Goal: Information Seeking & Learning: Understand process/instructions

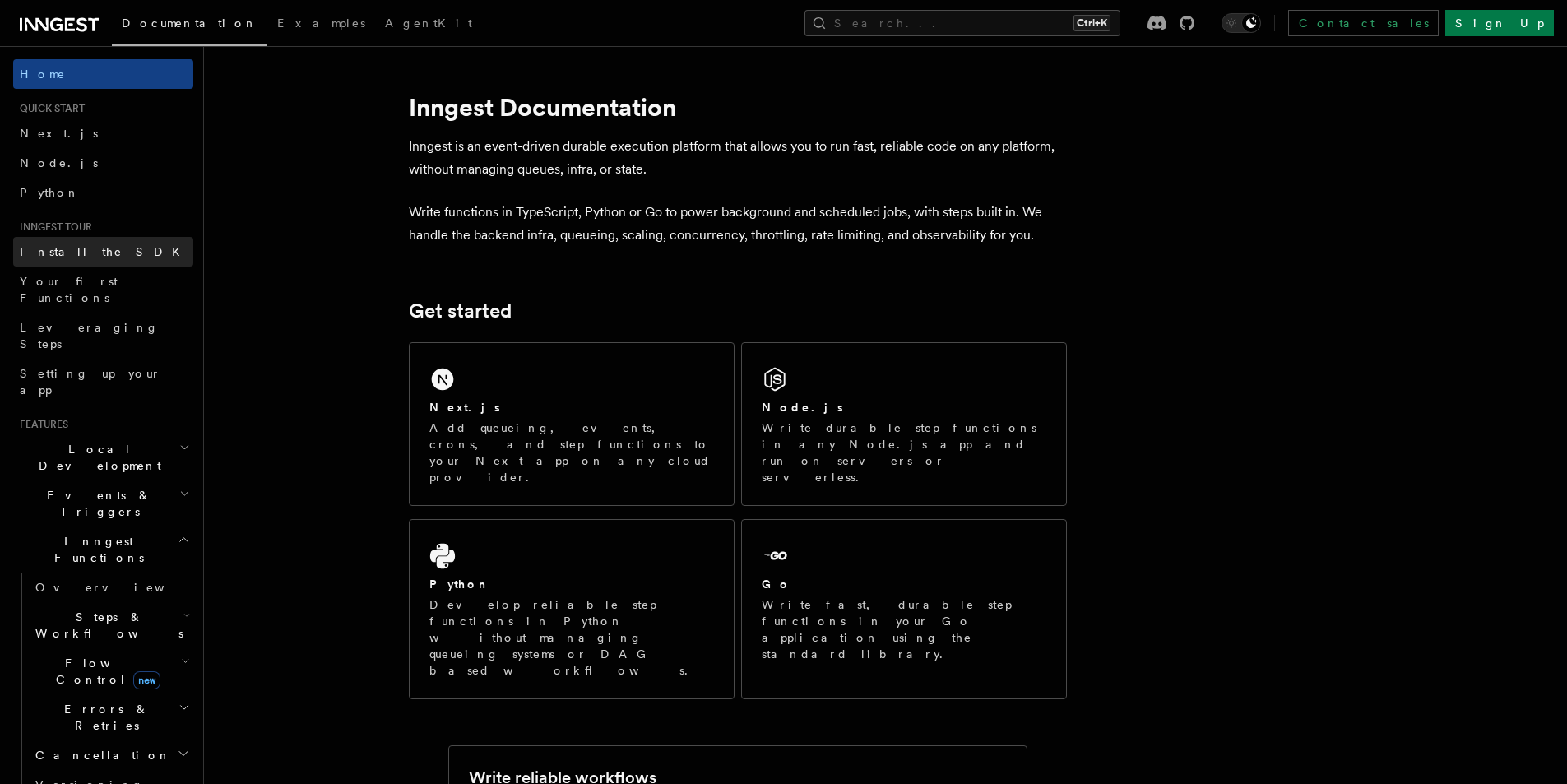
click at [87, 259] on link "Install the SDK" at bounding box center [103, 251] width 180 height 30
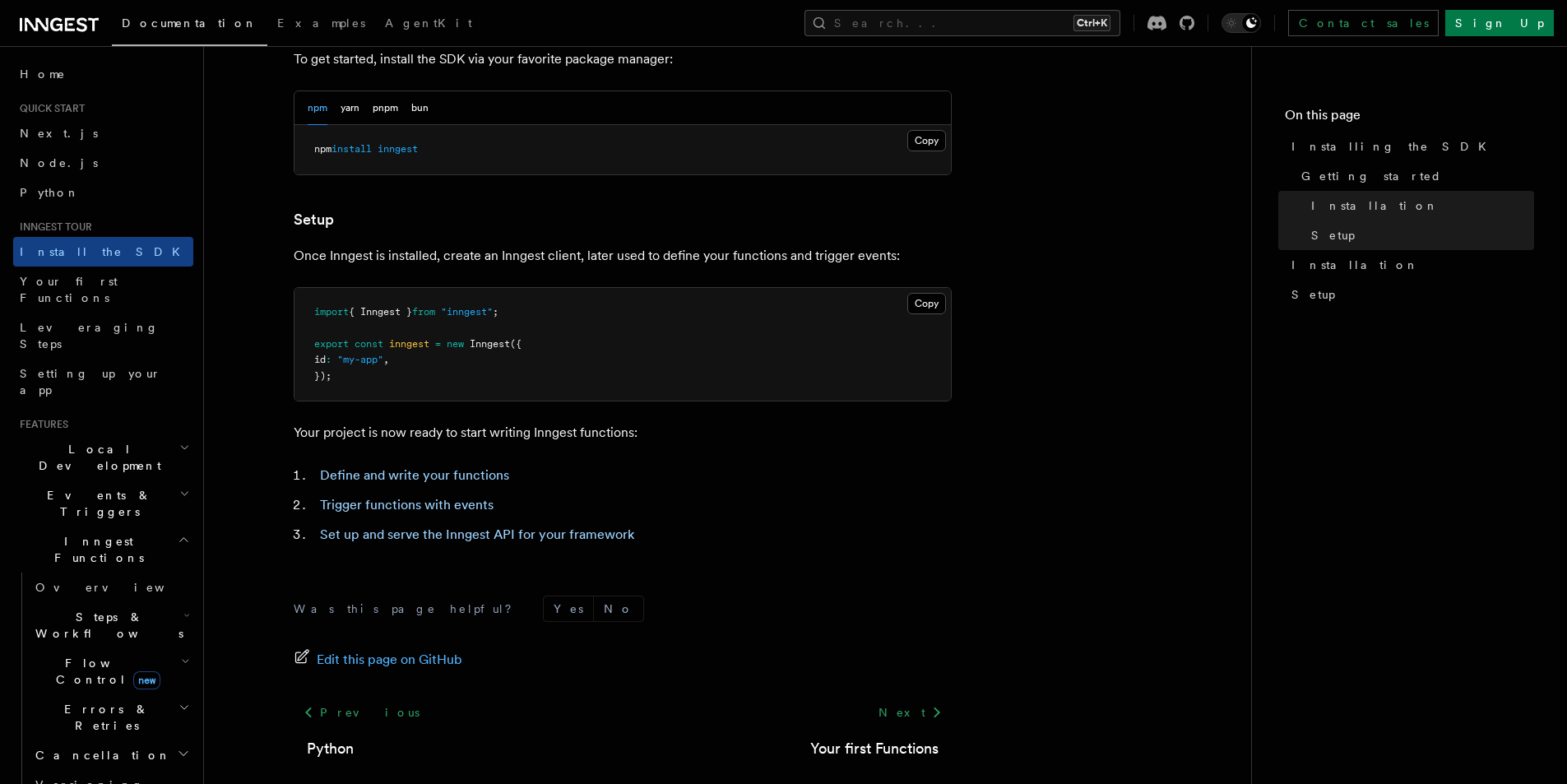
scroll to position [498, 0]
click at [64, 143] on link "Next.js" at bounding box center [103, 133] width 180 height 30
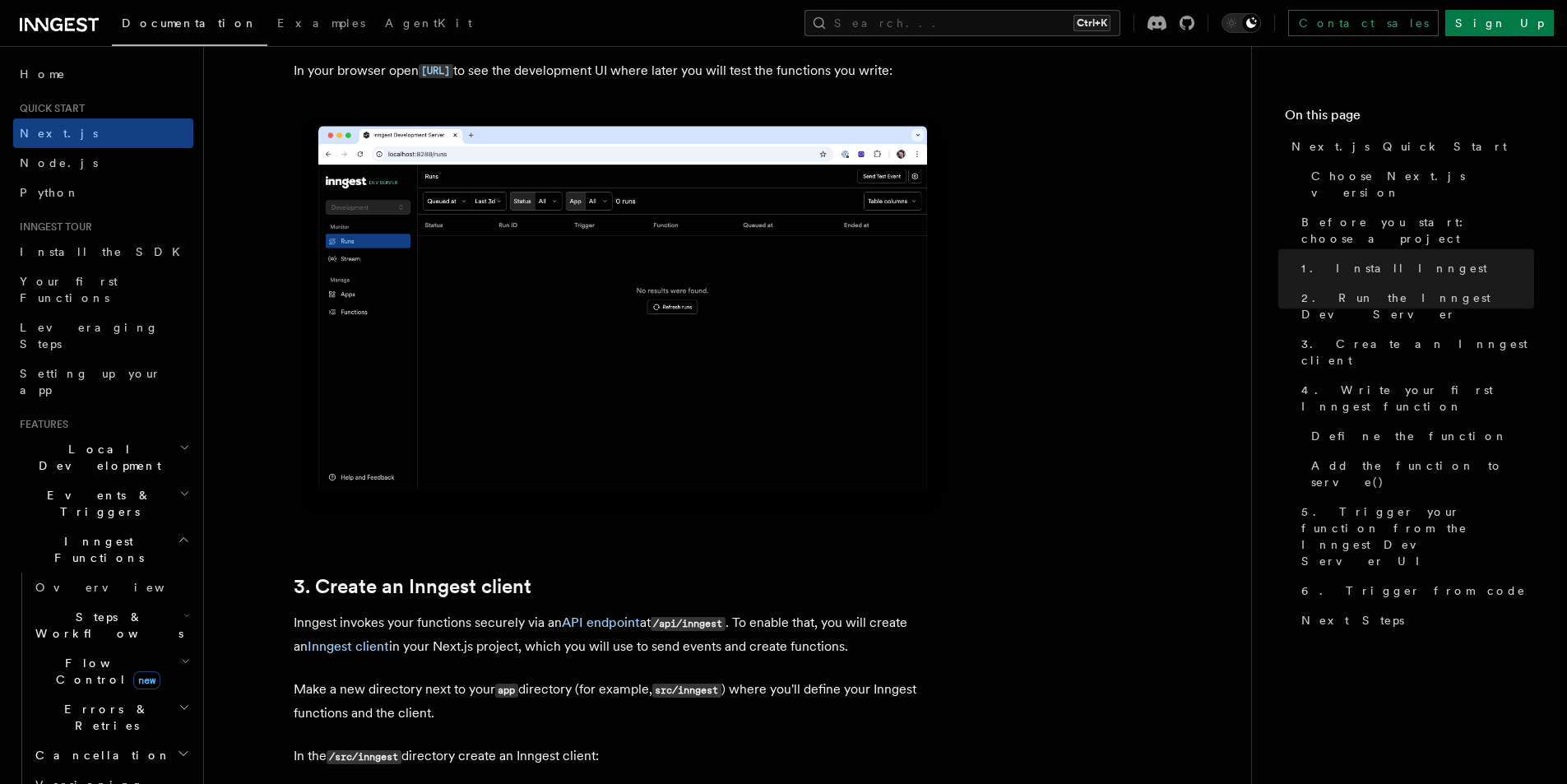
scroll to position [1436, 0]
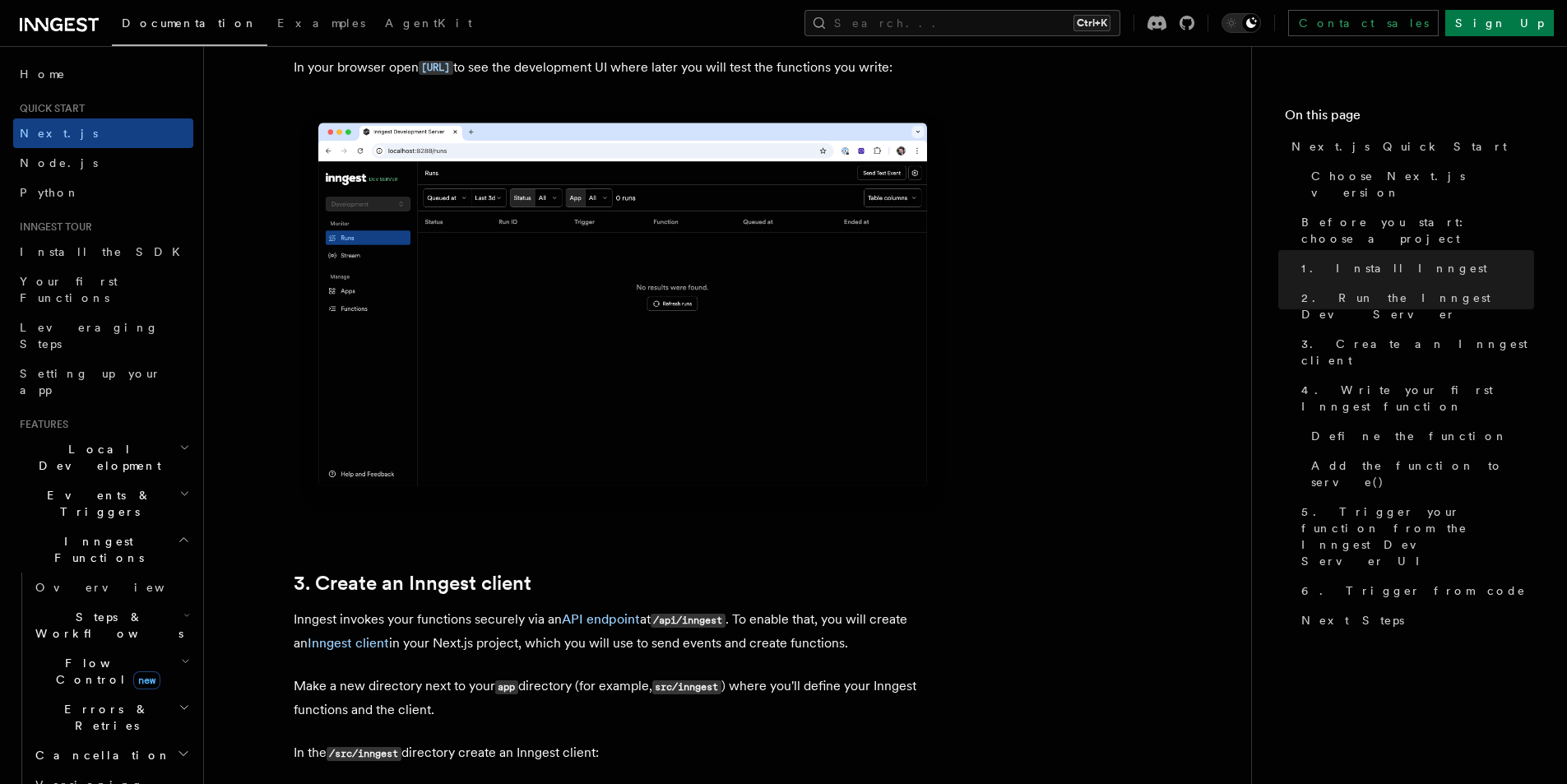
click at [65, 608] on span "Steps & Workflows" at bounding box center [106, 625] width 155 height 33
click at [83, 656] on span "Overview" at bounding box center [136, 663] width 169 height 13
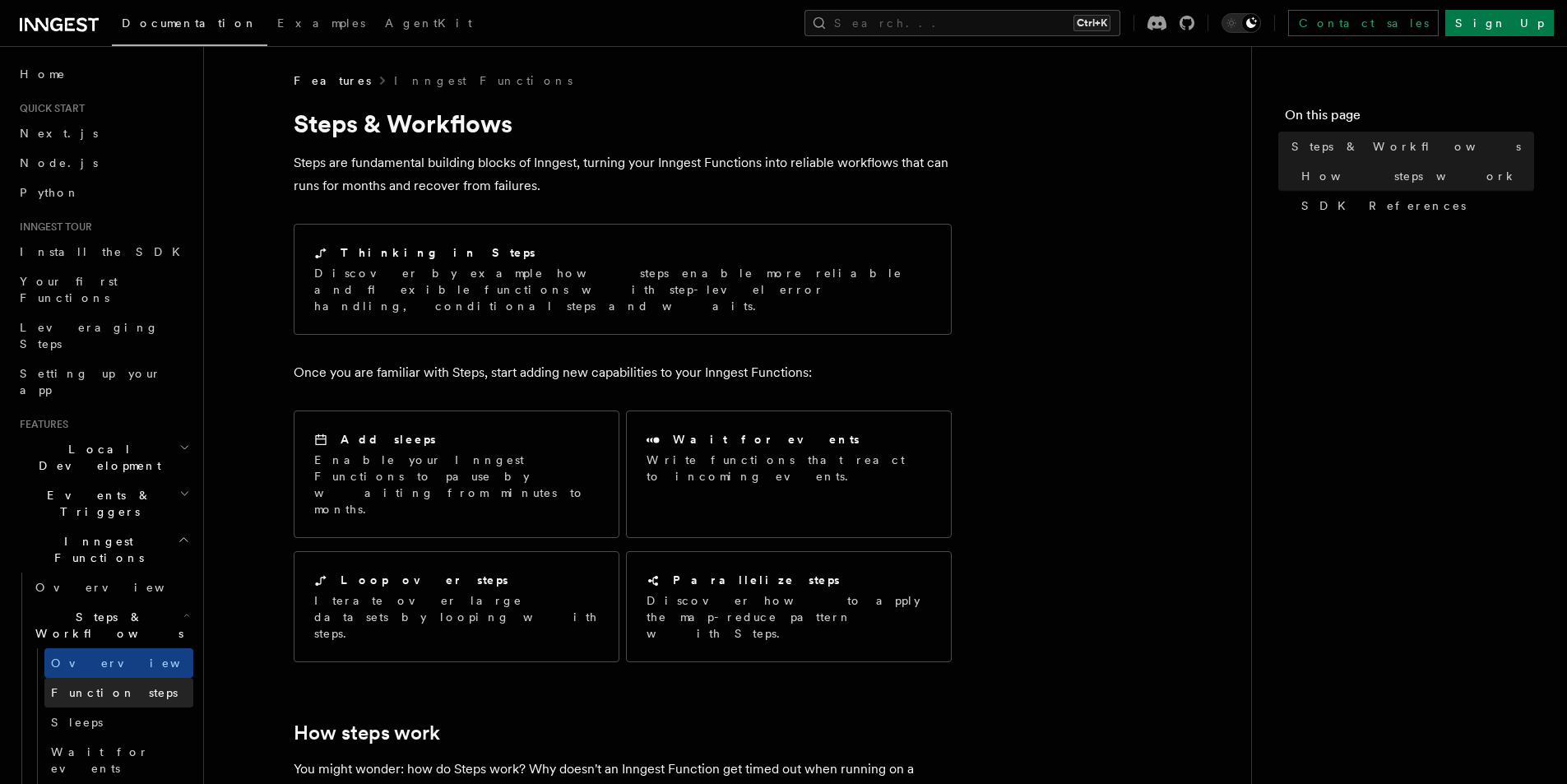
click at [99, 686] on span "Function steps" at bounding box center [114, 693] width 127 height 13
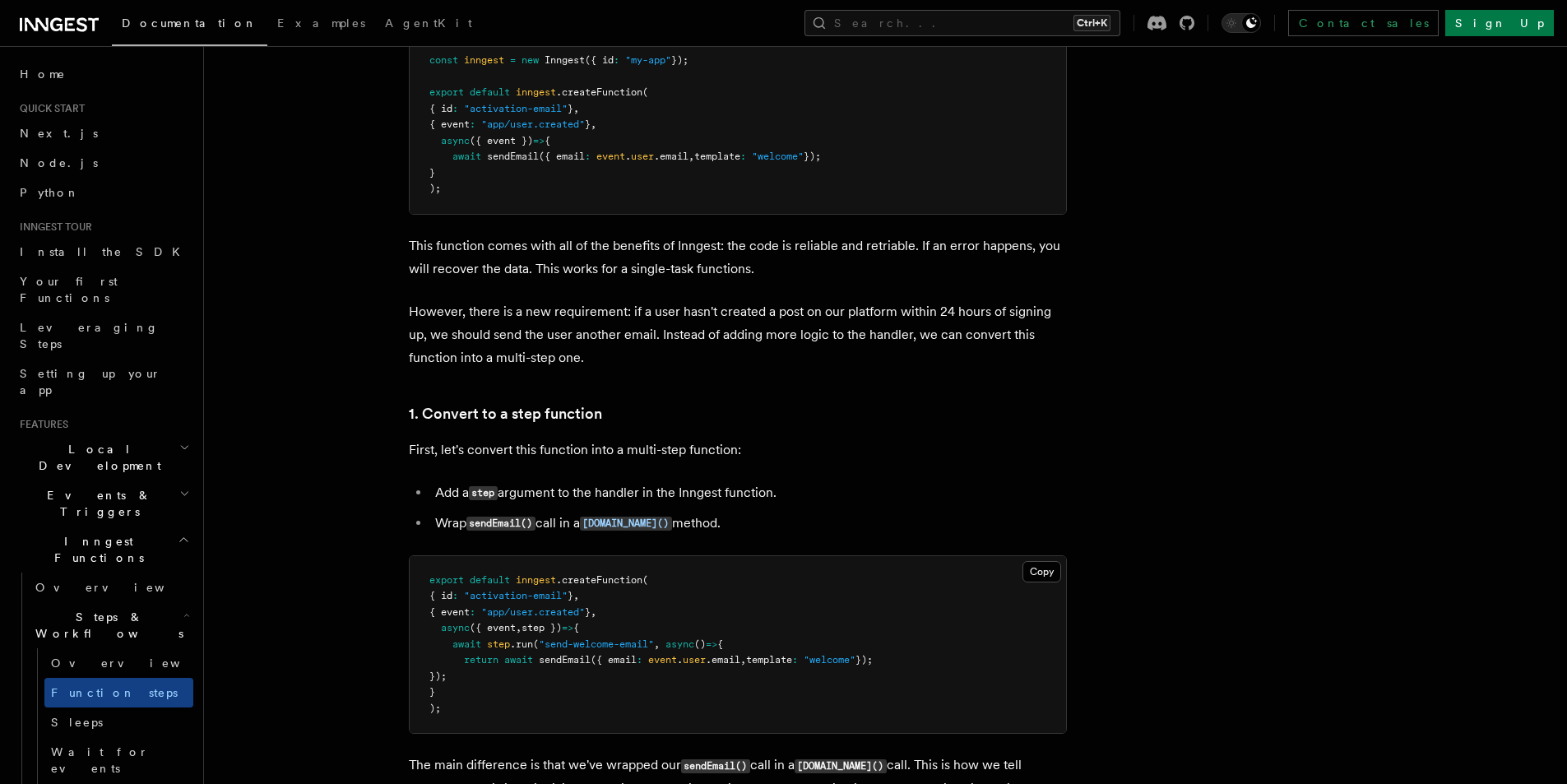
scroll to position [688, 0]
